Goal: Task Accomplishment & Management: Complete application form

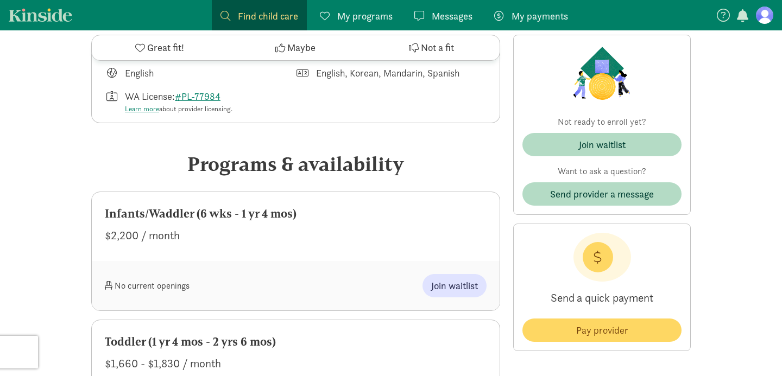
scroll to position [456, 0]
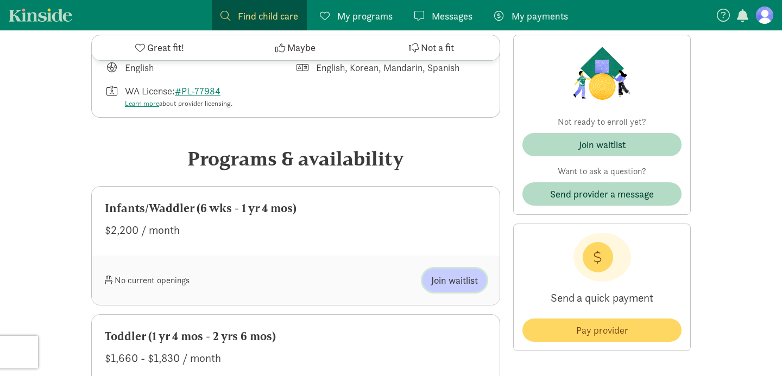
click at [448, 285] on span "Join waitlist" at bounding box center [454, 280] width 47 height 15
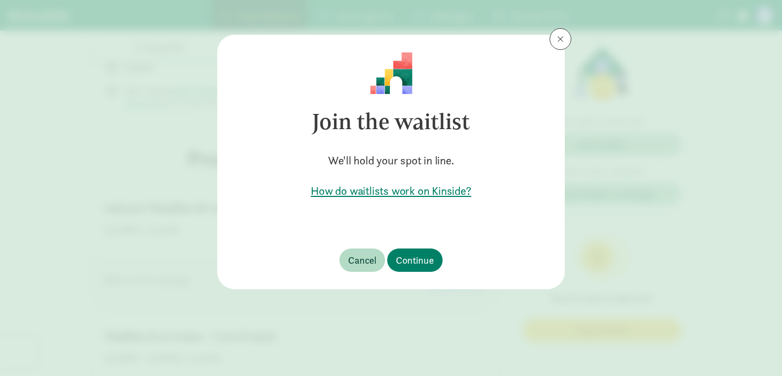
click at [438, 193] on h5 "How do waitlists work on Kinside?" at bounding box center [391, 191] width 313 height 15
click at [420, 259] on span "Continue" at bounding box center [415, 260] width 38 height 15
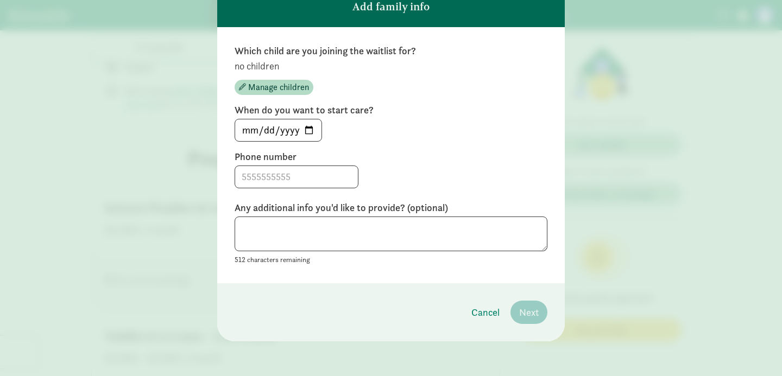
scroll to position [0, 0]
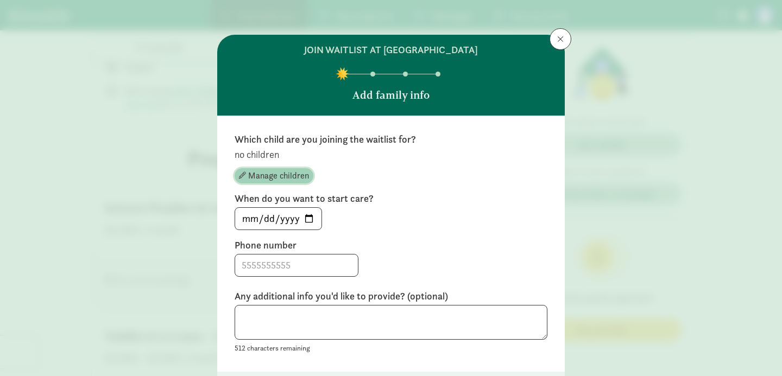
click at [298, 175] on span "Manage children" at bounding box center [278, 175] width 61 height 13
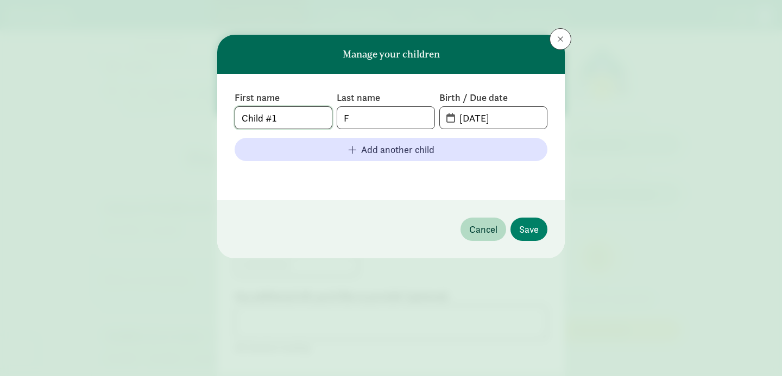
click at [291, 117] on input "Child #1" at bounding box center [283, 118] width 97 height 22
type input "C"
type input "[PERSON_NAME]"
click at [449, 119] on span "[DATE]" at bounding box center [493, 118] width 107 height 22
click at [447, 115] on span "[DATE]" at bounding box center [493, 118] width 107 height 22
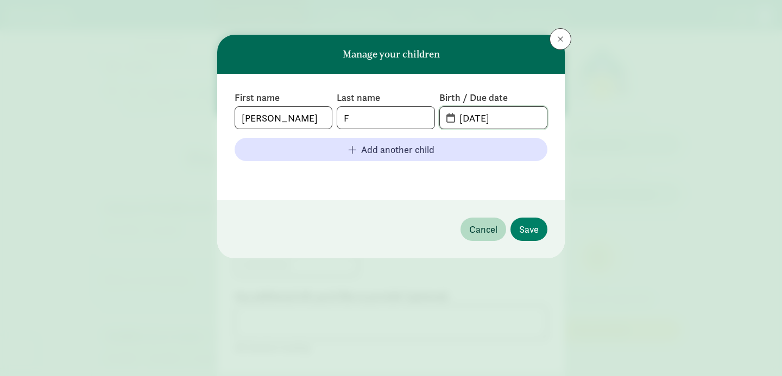
click at [483, 114] on input "[DATE]" at bounding box center [500, 118] width 94 height 22
type input "[DATE]"
click at [533, 231] on span "Save" at bounding box center [529, 229] width 20 height 15
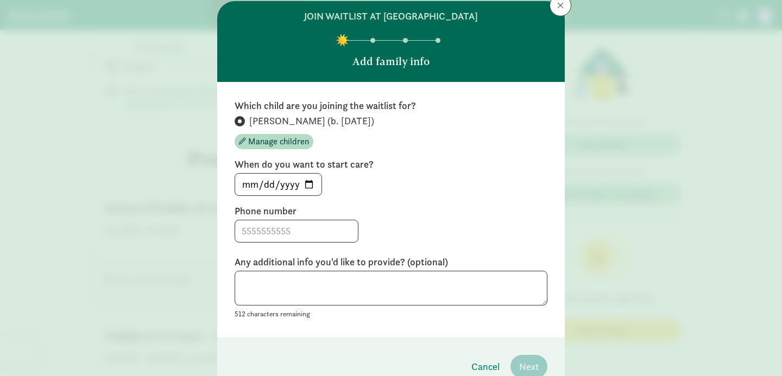
scroll to position [34, 0]
click at [325, 235] on input at bounding box center [296, 231] width 123 height 22
type input "4252483417"
click at [462, 304] on textarea at bounding box center [391, 287] width 313 height 35
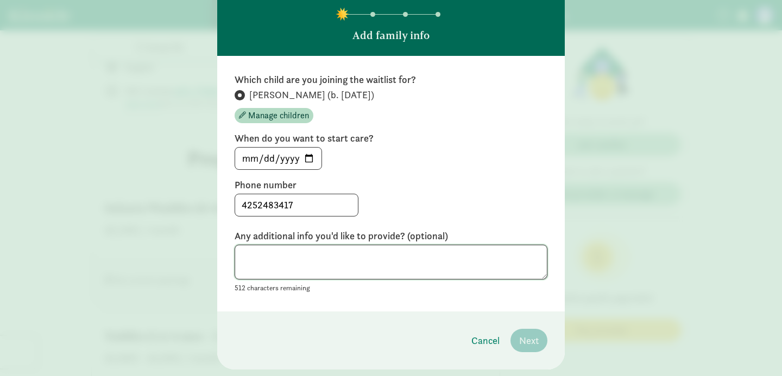
scroll to position [60, 0]
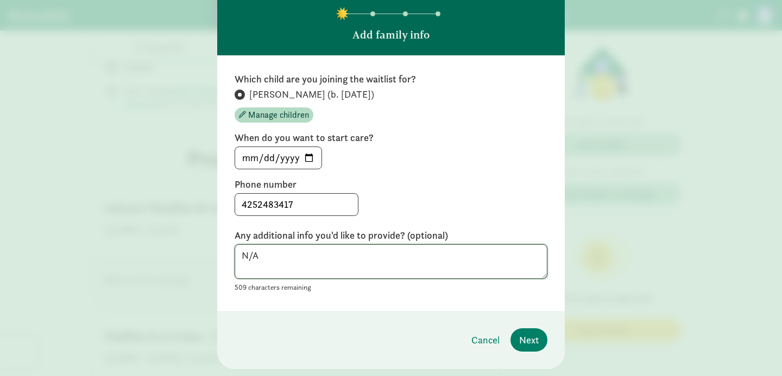
drag, startPoint x: 292, startPoint y: 259, endPoint x: 173, endPoint y: 255, distance: 119.6
click at [173, 255] on div "join waitlist at [GEOGRAPHIC_DATA] Add family info Which child are you joining …" at bounding box center [391, 188] width 782 height 376
type textarea "Ideally looking to begin care mid-April/early May"
click at [535, 337] on span "Next" at bounding box center [529, 340] width 20 height 15
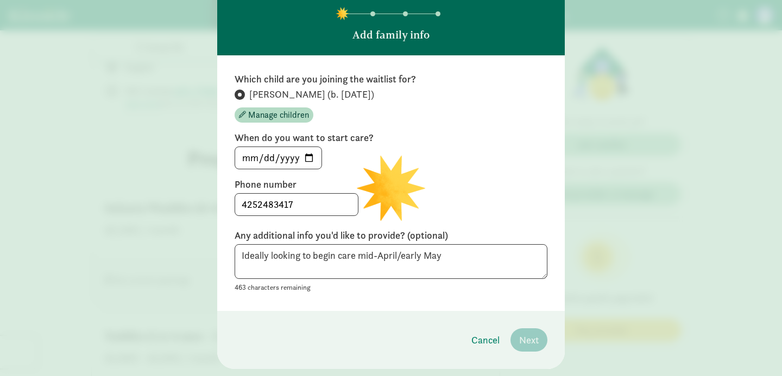
scroll to position [0, 0]
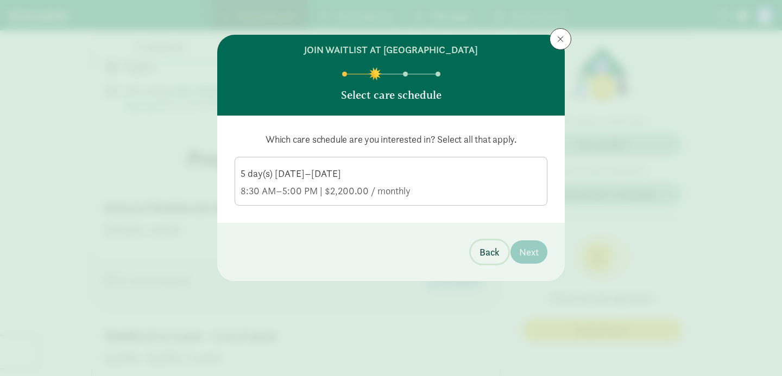
click at [492, 255] on span "Back" at bounding box center [490, 252] width 20 height 15
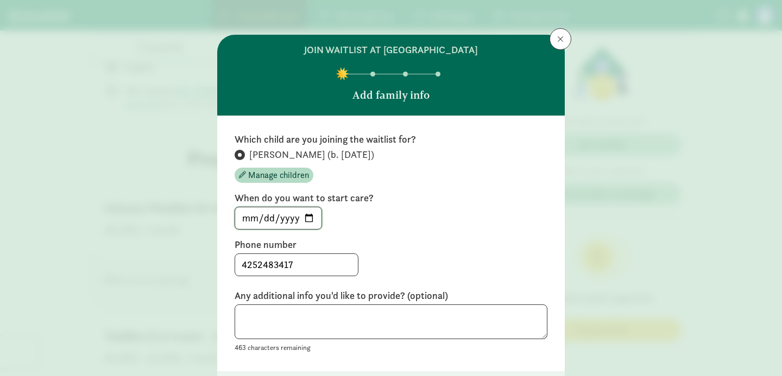
click at [285, 221] on input "[DATE]" at bounding box center [278, 218] width 86 height 22
click at [306, 219] on input "[DATE]" at bounding box center [278, 218] width 86 height 22
type input "[DATE]"
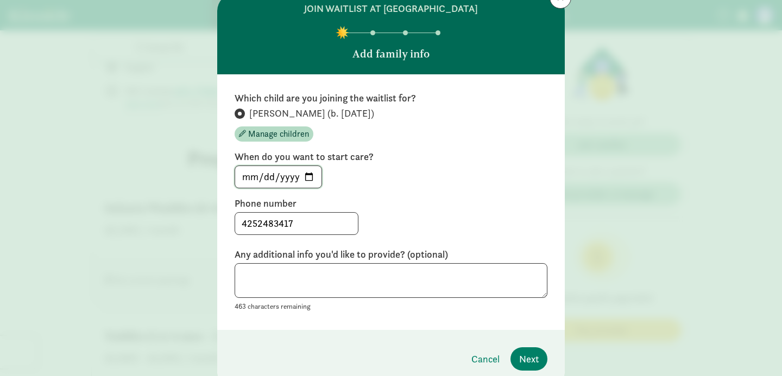
scroll to position [42, 0]
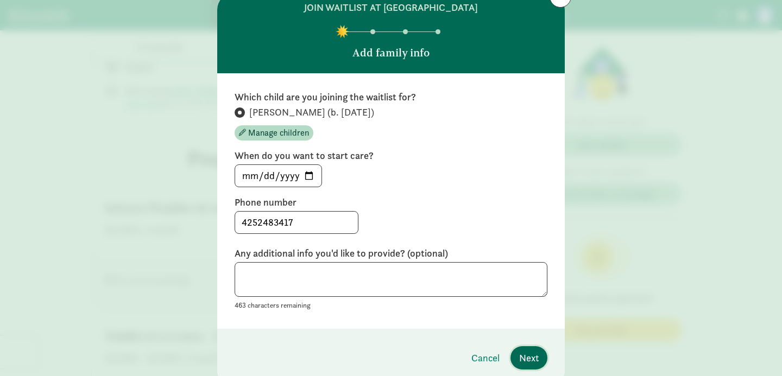
click at [525, 359] on span "Next" at bounding box center [529, 358] width 20 height 15
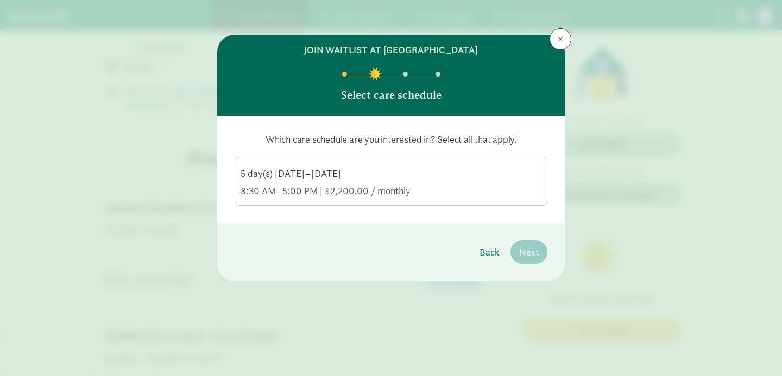
scroll to position [0, 0]
click at [374, 175] on div "5 day(s) [DATE]–[DATE]" at bounding box center [391, 173] width 301 height 13
click at [0, 0] on input "5 day(s) [DATE]–[DATE] 8:30 AM–5:00 PM | $2,200.00 / monthly" at bounding box center [0, 0] width 0 height 0
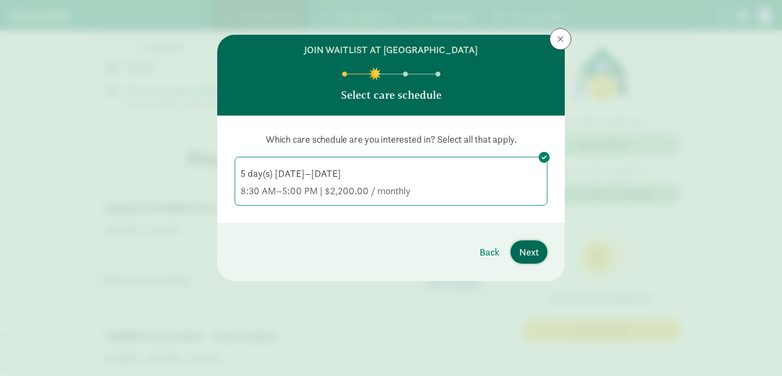
click at [532, 255] on span "Next" at bounding box center [529, 252] width 20 height 15
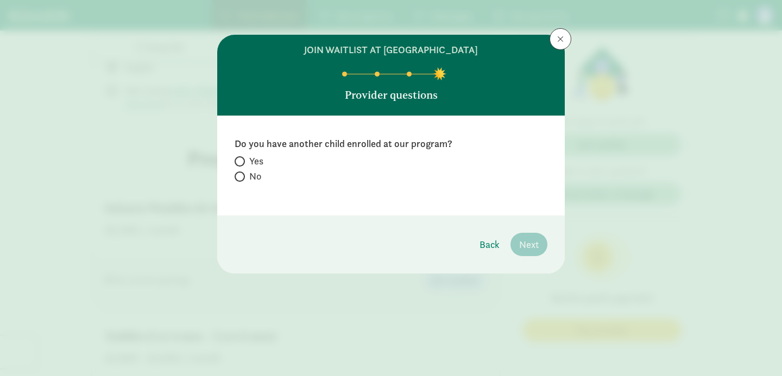
click at [251, 172] on span "No" at bounding box center [255, 176] width 12 height 13
click at [242, 173] on input "No" at bounding box center [238, 176] width 7 height 7
radio input "true"
click at [535, 246] on span "Next" at bounding box center [529, 244] width 20 height 15
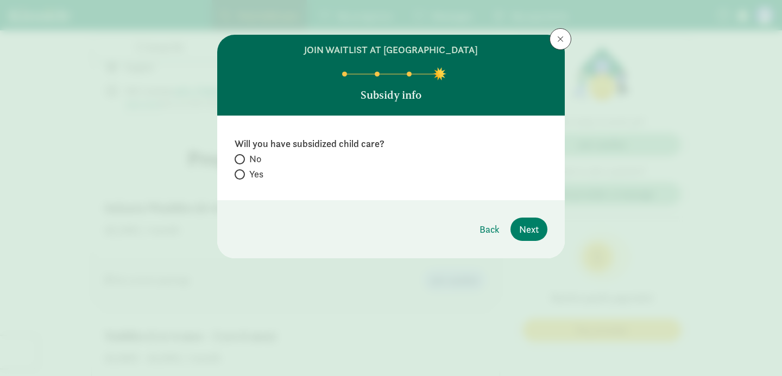
click at [257, 158] on span "No" at bounding box center [255, 159] width 12 height 13
click at [242, 158] on input "No" at bounding box center [238, 159] width 7 height 7
radio input "true"
click at [537, 231] on span "Next" at bounding box center [529, 229] width 20 height 15
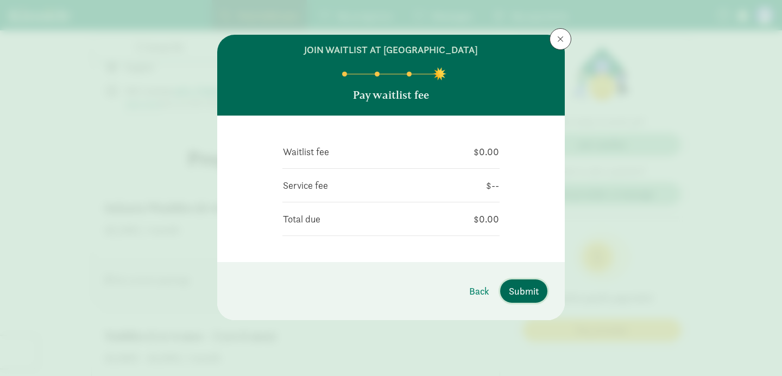
click at [531, 294] on span "Submit" at bounding box center [524, 291] width 30 height 15
